Goal: Navigation & Orientation: Find specific page/section

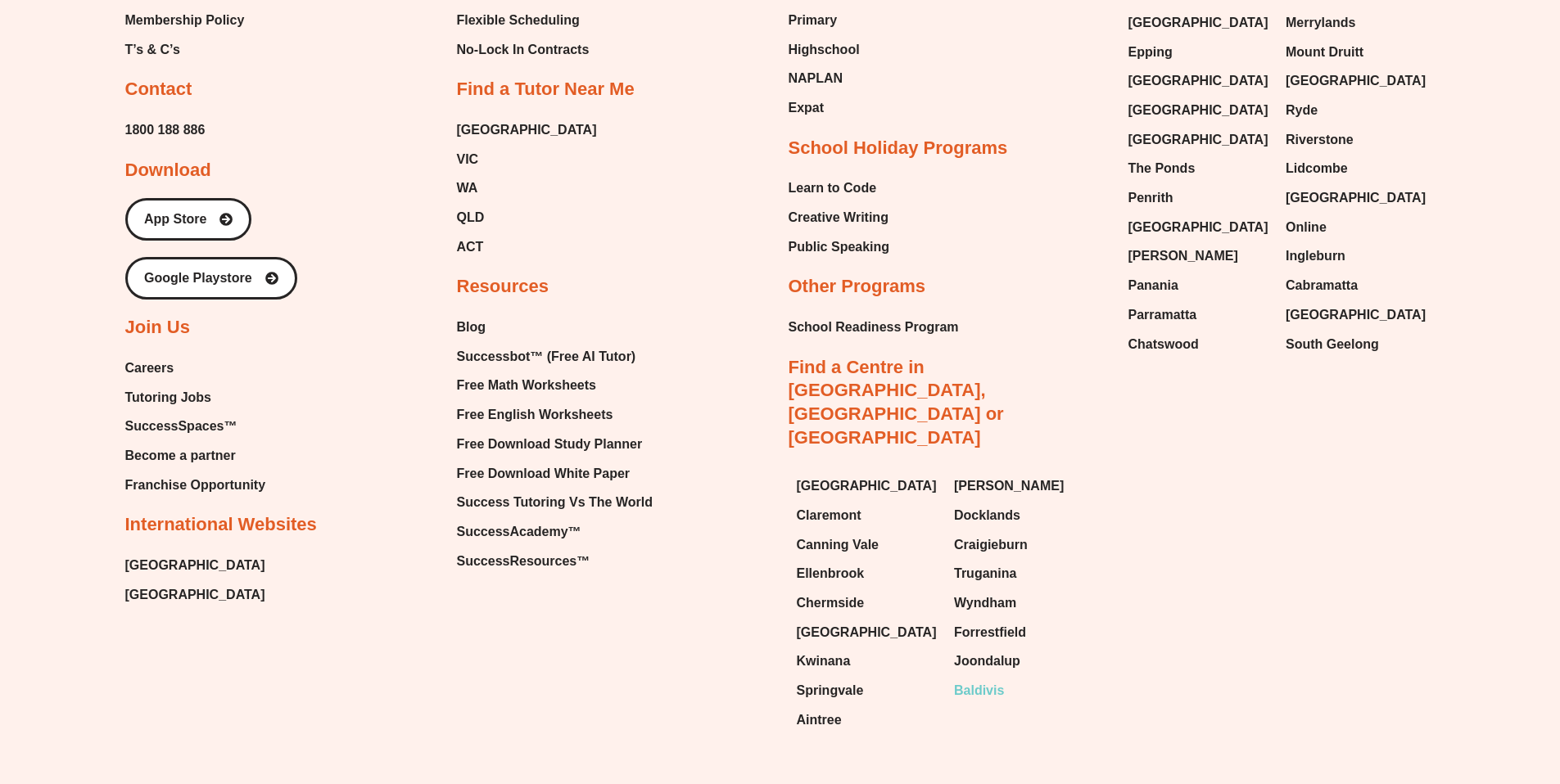
scroll to position [7391, 0]
click at [835, 710] on span "Aintree" at bounding box center [820, 722] width 45 height 25
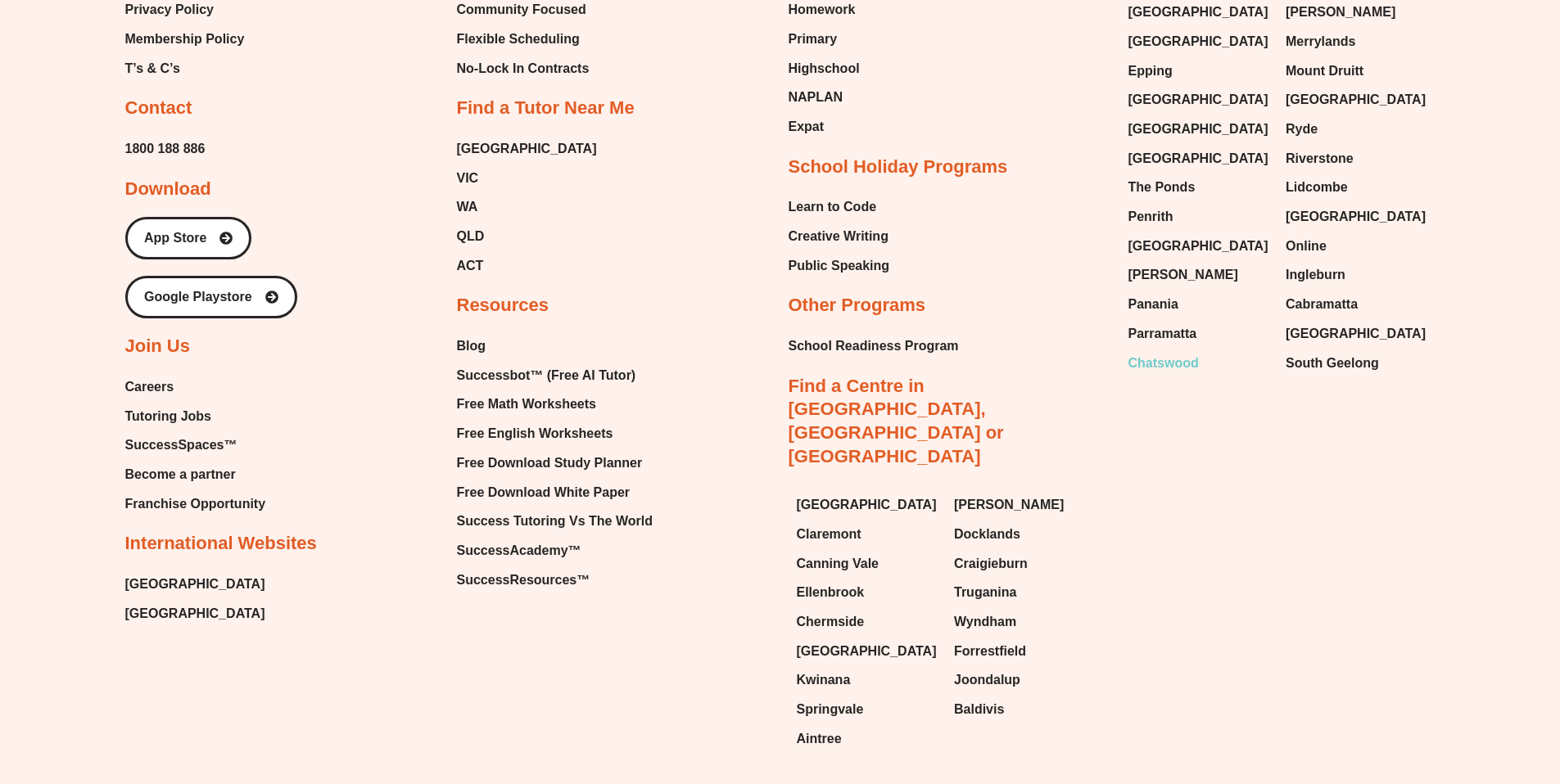
click at [1174, 352] on span "Chatswood" at bounding box center [1164, 364] width 71 height 25
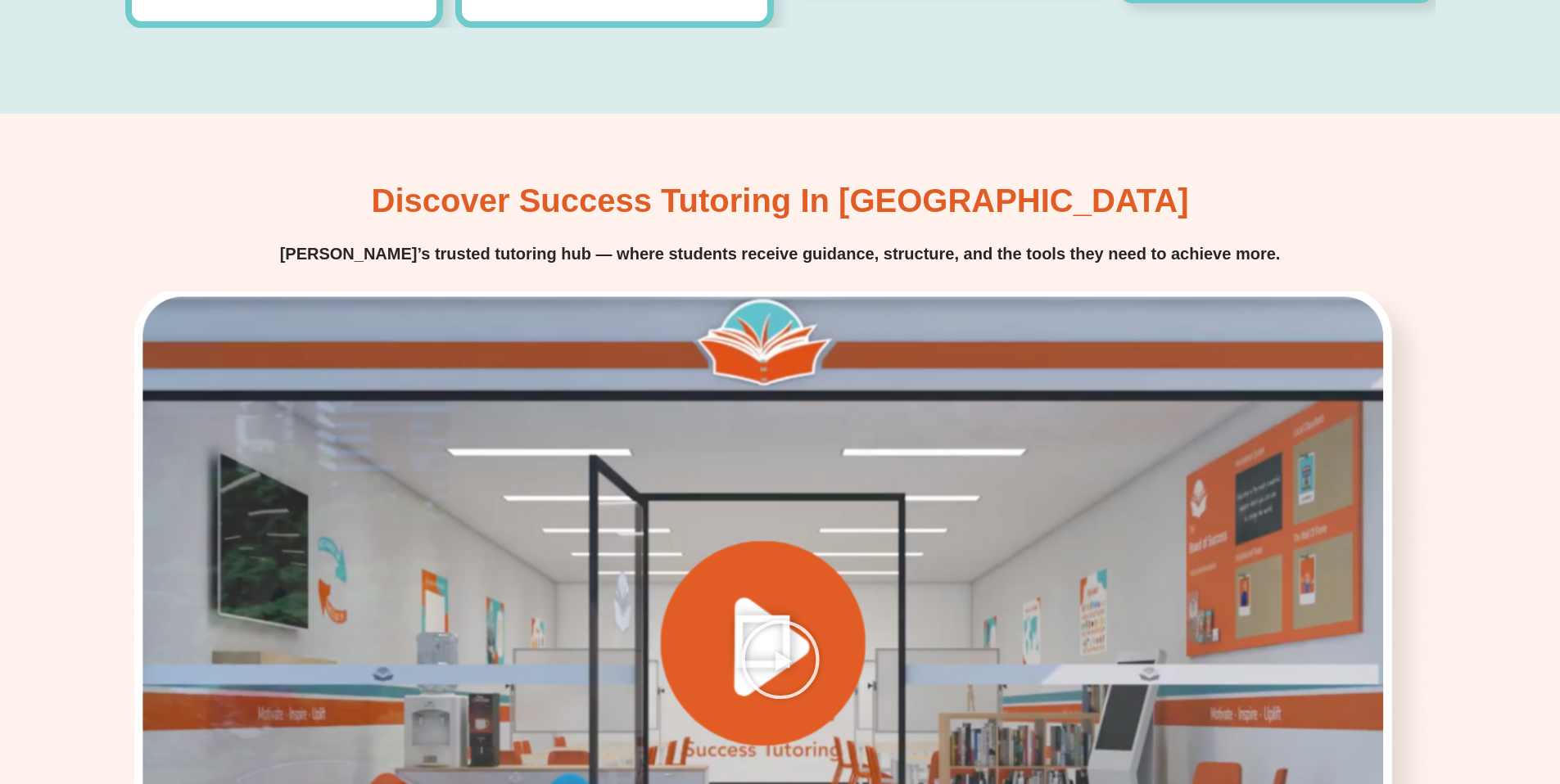
scroll to position [1898, 0]
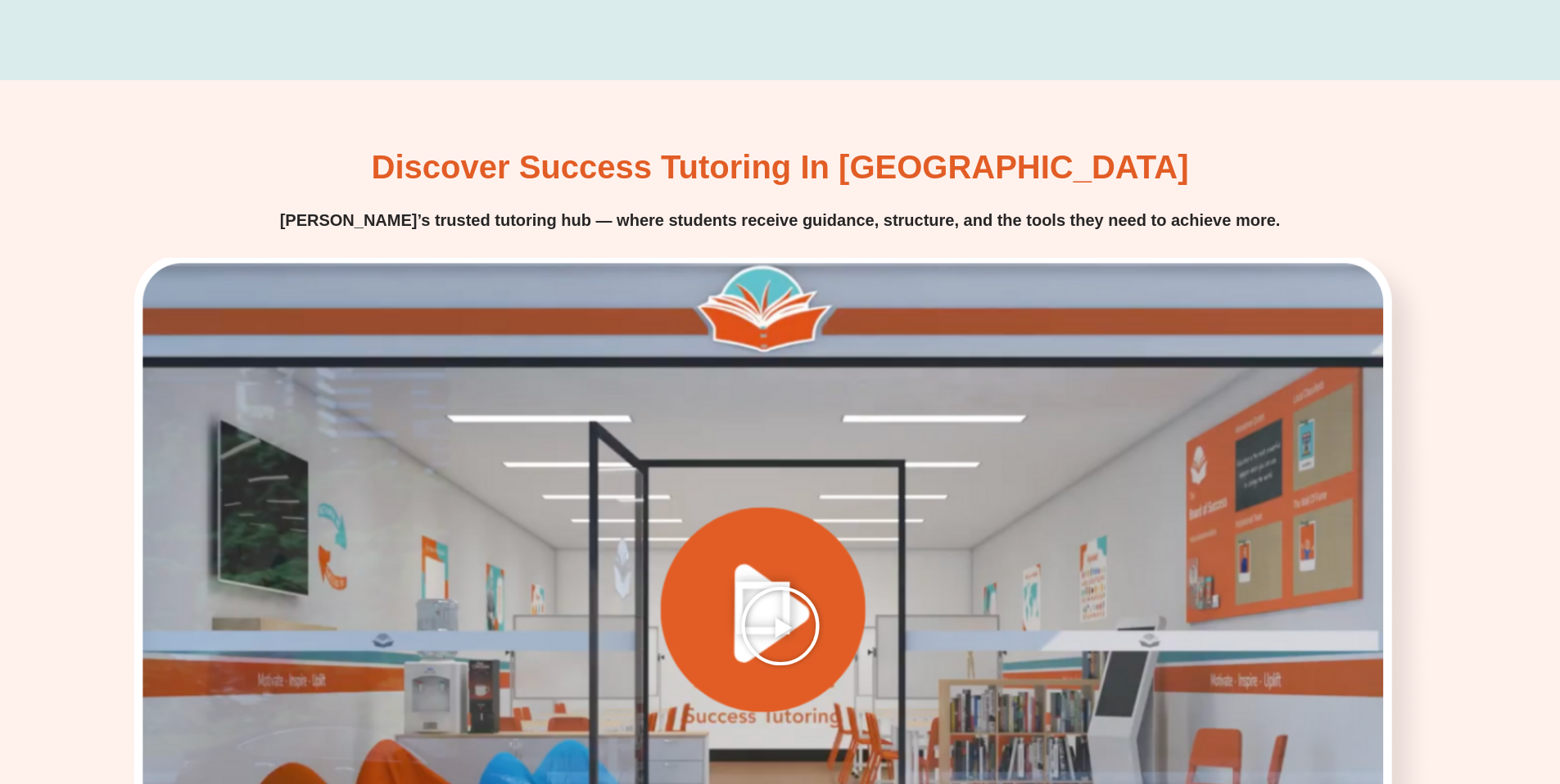
click at [813, 626] on icon "Play Video" at bounding box center [780, 625] width 82 height 82
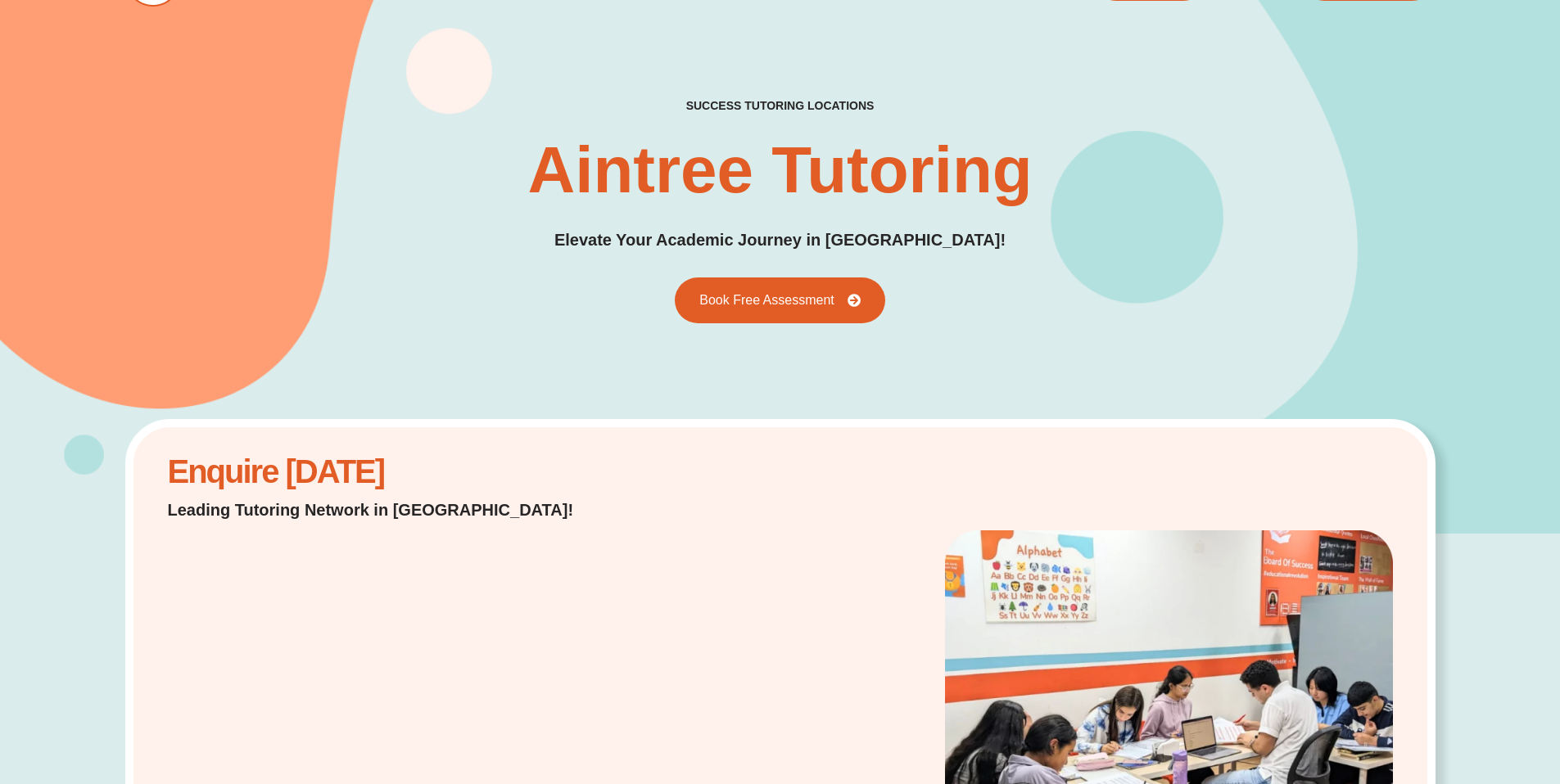
scroll to position [0, 0]
